Goal: Task Accomplishment & Management: Complete application form

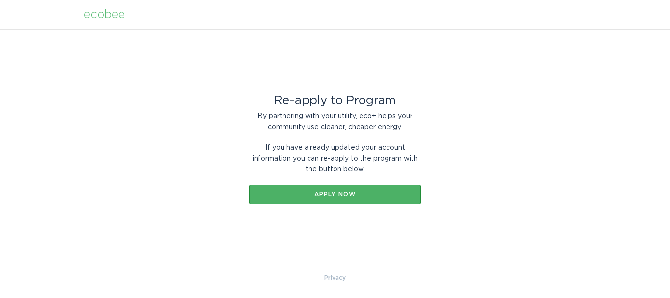
click at [361, 195] on div "Apply now" at bounding box center [335, 194] width 162 height 6
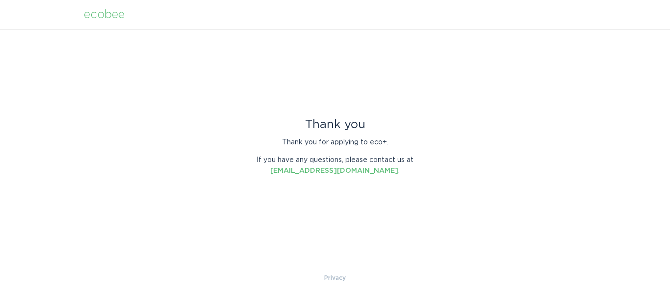
click at [96, 13] on div "ecobee" at bounding box center [104, 14] width 41 height 11
click at [87, 18] on div "ecobee" at bounding box center [104, 14] width 41 height 11
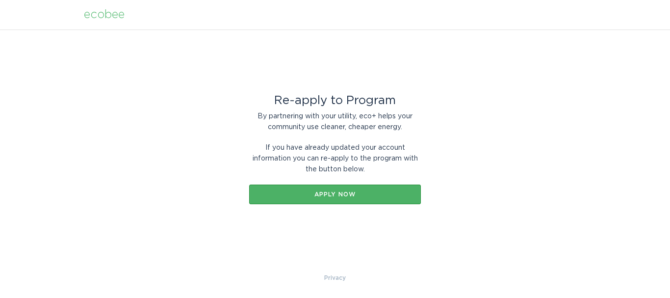
click at [385, 190] on button "Apply now" at bounding box center [335, 195] width 172 height 20
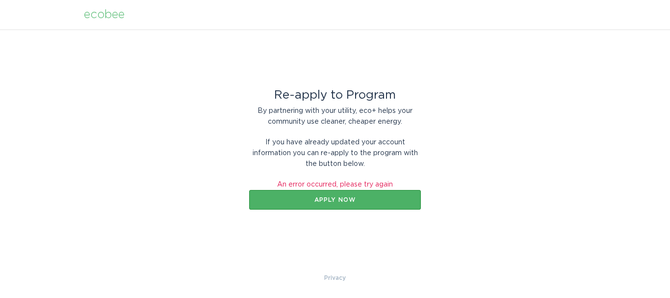
click at [383, 195] on button "Apply now" at bounding box center [335, 200] width 172 height 20
